Goal: Check status: Check status

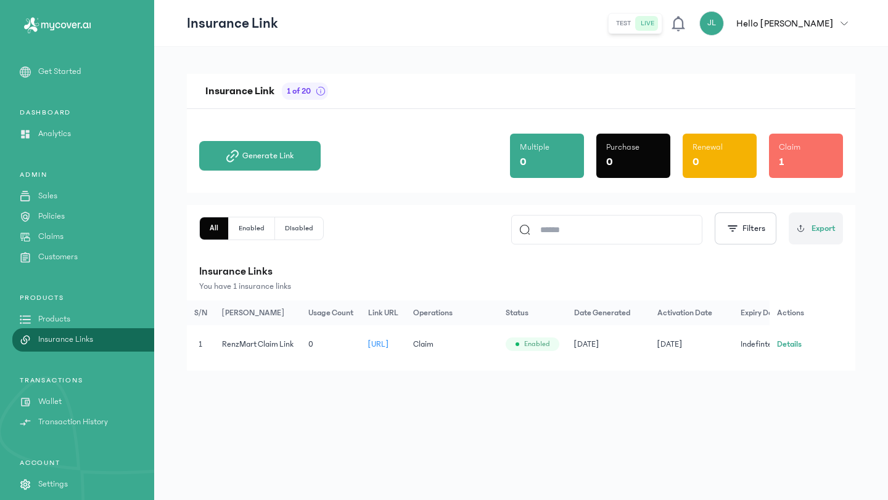
click at [846, 18] on button "JL Hello [PERSON_NAME]" at bounding box center [777, 23] width 156 height 25
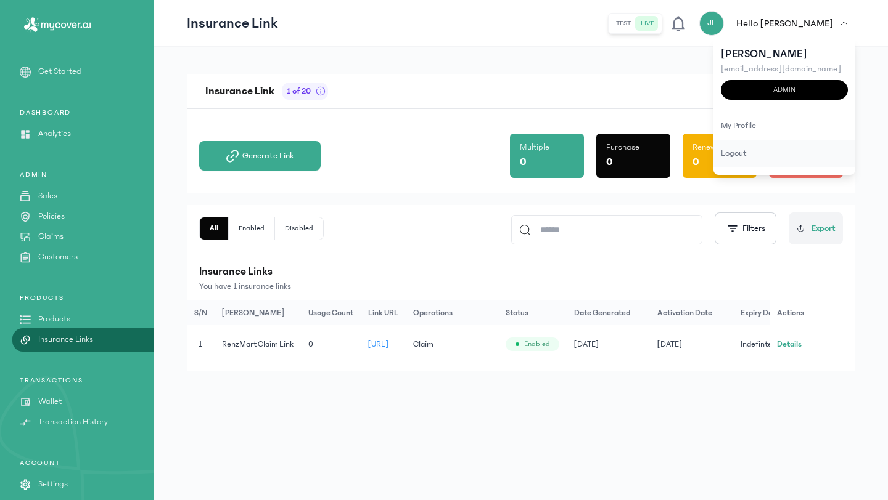
click at [756, 149] on div "logout" at bounding box center [784, 154] width 142 height 28
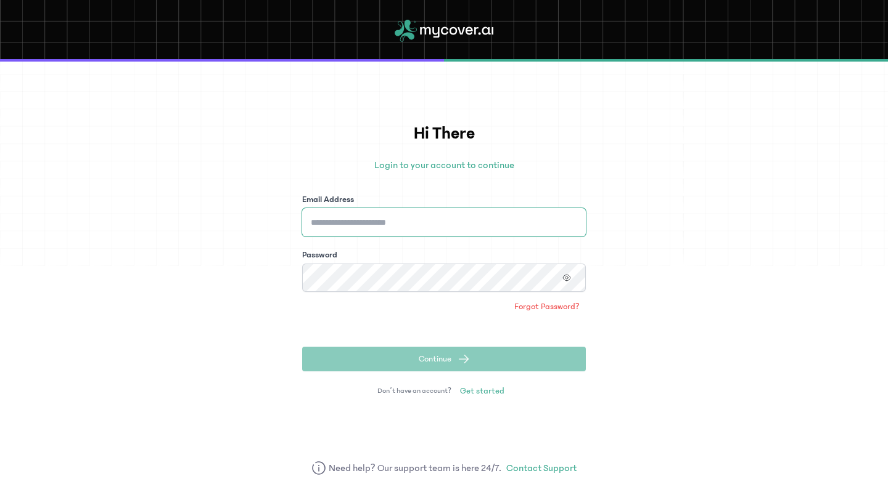
click at [489, 214] on input "Email Address" at bounding box center [444, 222] width 284 height 28
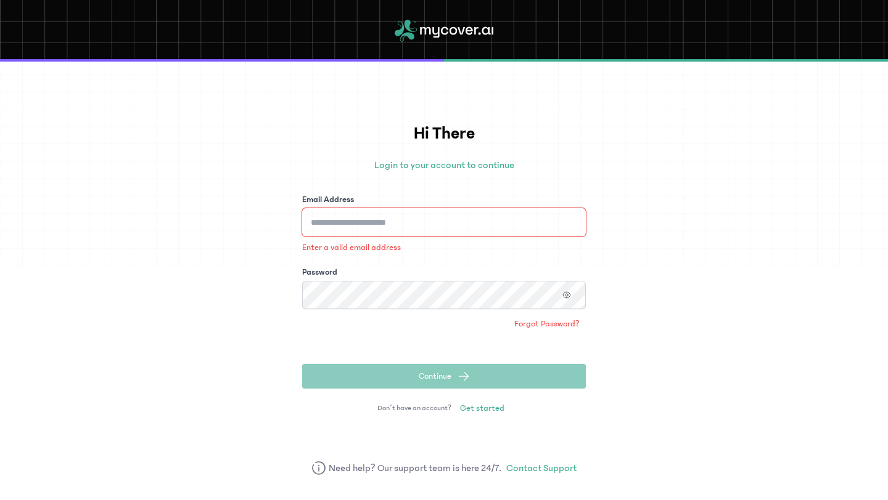
type input "**********"
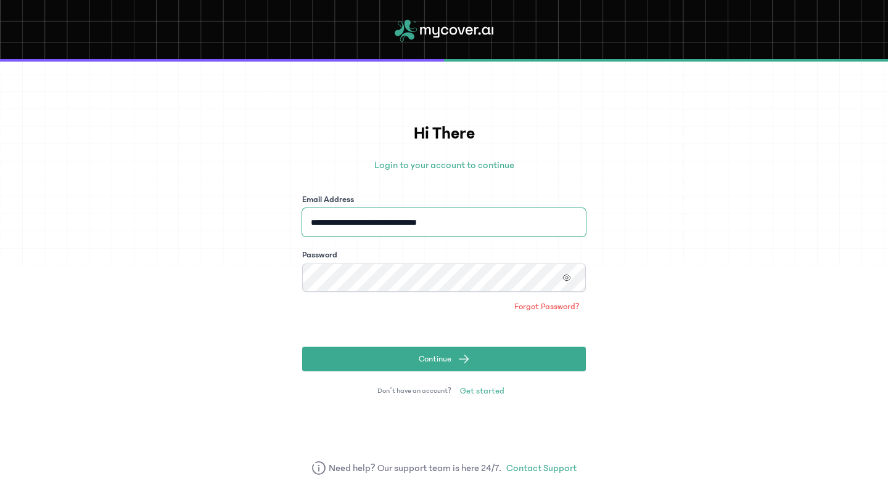
click at [302, 347] on button "Continue" at bounding box center [444, 359] width 284 height 25
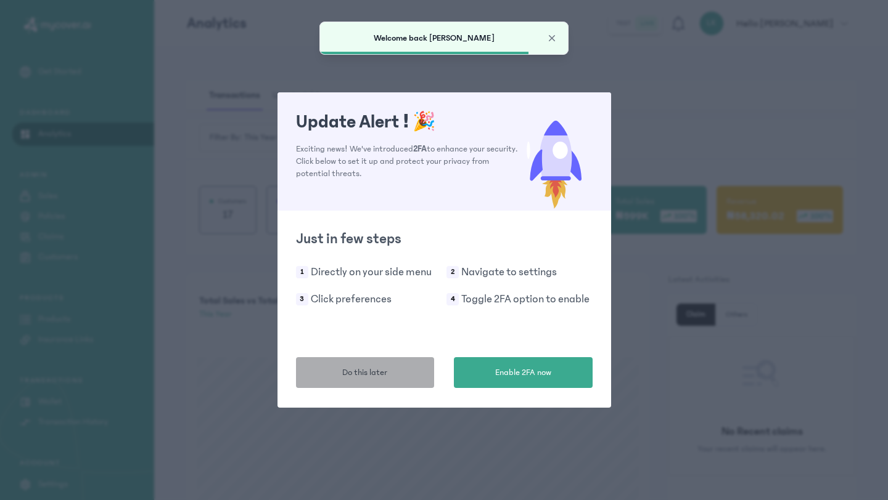
click at [360, 371] on span "Do this later" at bounding box center [364, 373] width 45 height 13
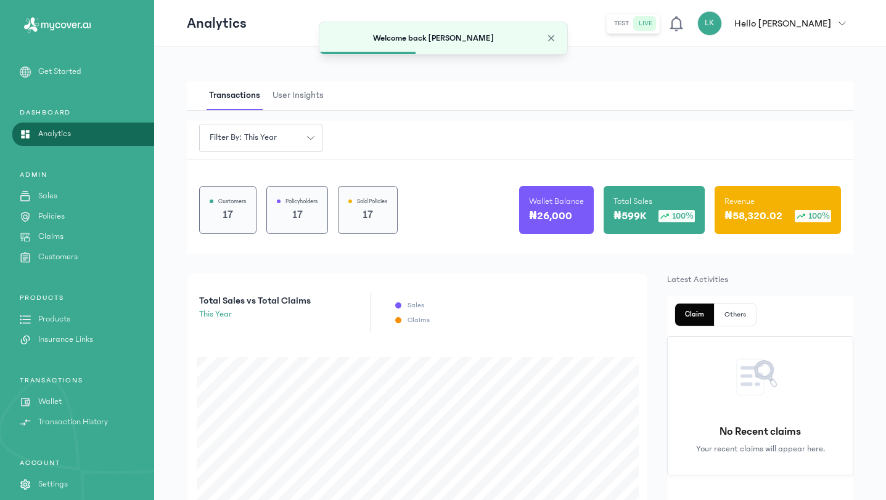
click at [52, 211] on p "Policies" at bounding box center [51, 216] width 27 height 13
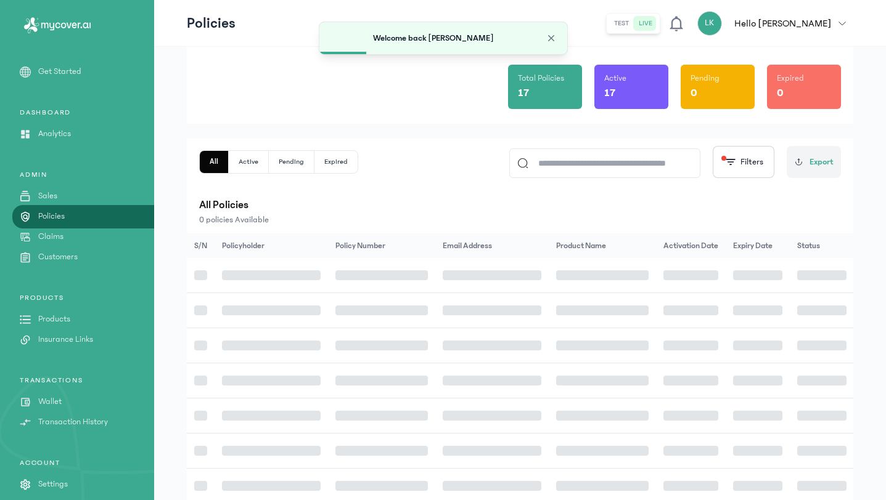
scroll to position [93, 0]
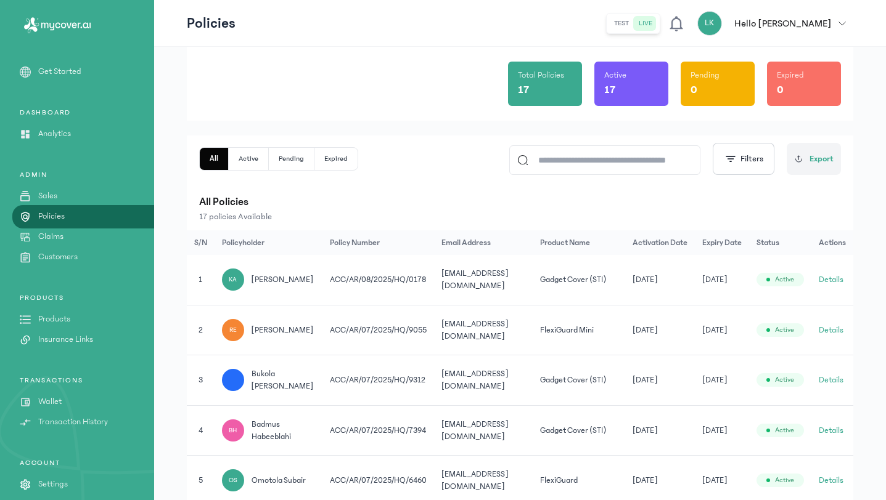
click at [835, 277] on button "Details" at bounding box center [831, 280] width 25 height 12
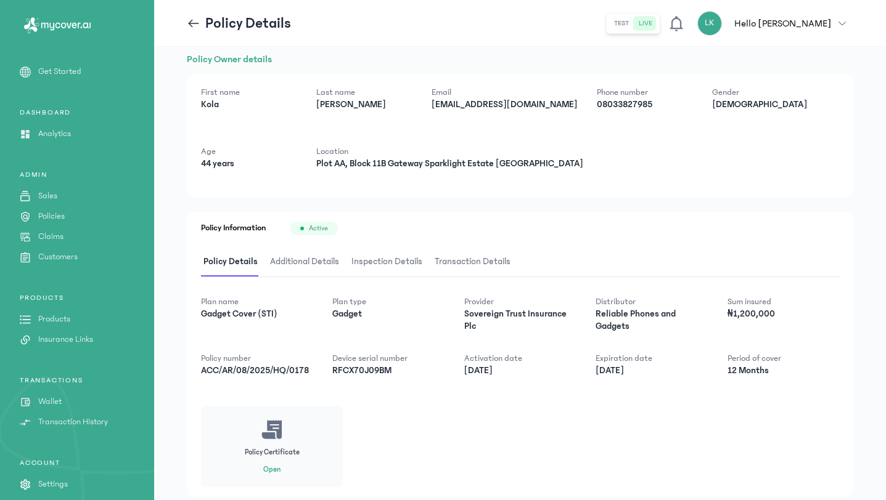
scroll to position [51, 0]
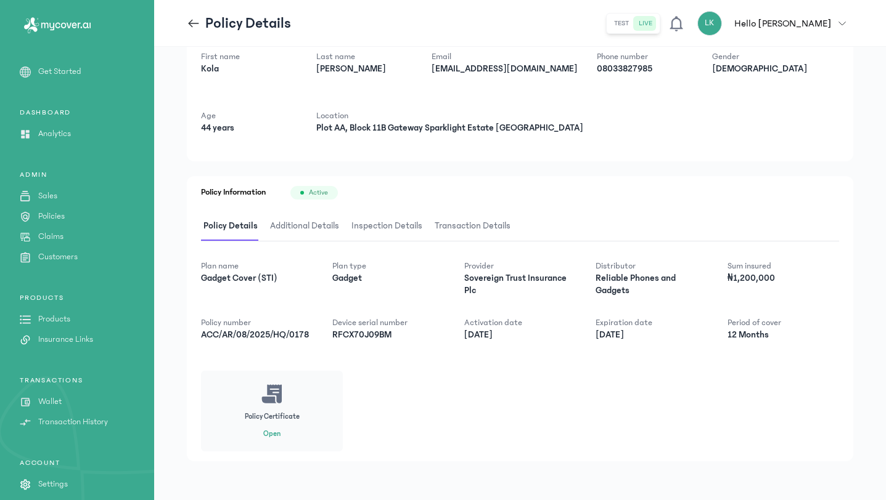
click at [271, 436] on button "Open" at bounding box center [271, 435] width 17 height 10
